Goal: Task Accomplishment & Management: Complete application form

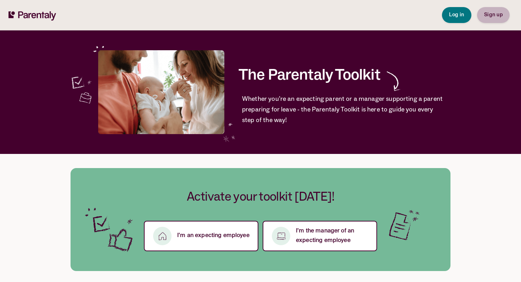
click at [486, 15] on span "Sign up" at bounding box center [493, 14] width 18 height 5
